Goal: Unclear

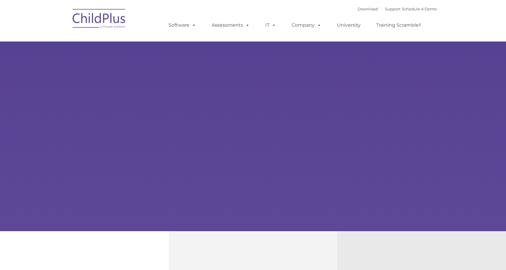
select select "MEDIUM"
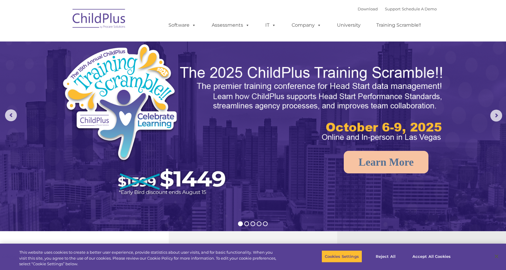
click at [76, 15] on img at bounding box center [99, 20] width 59 height 30
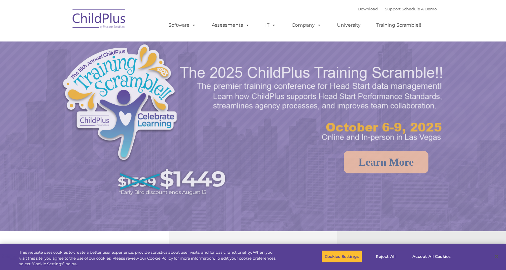
select select "MEDIUM"
